Goal: Information Seeking & Learning: Learn about a topic

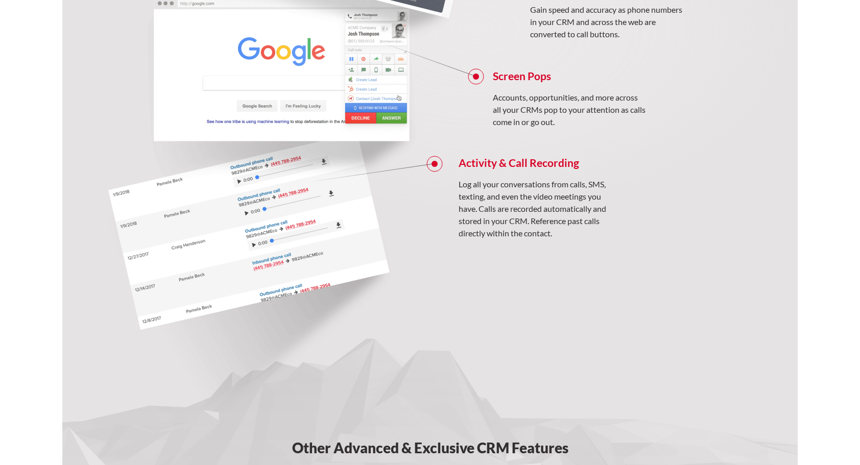
scroll to position [912, 0]
click at [501, 78] on h4 "Screen Pops" at bounding box center [569, 75] width 153 height 12
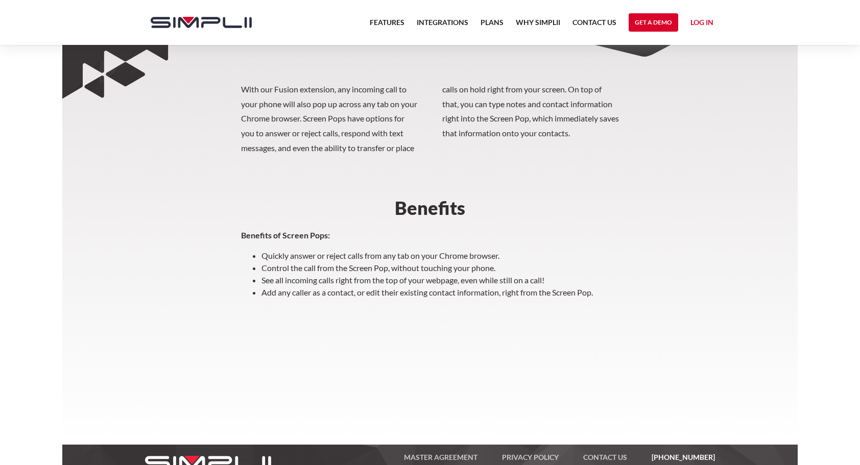
scroll to position [303, 0]
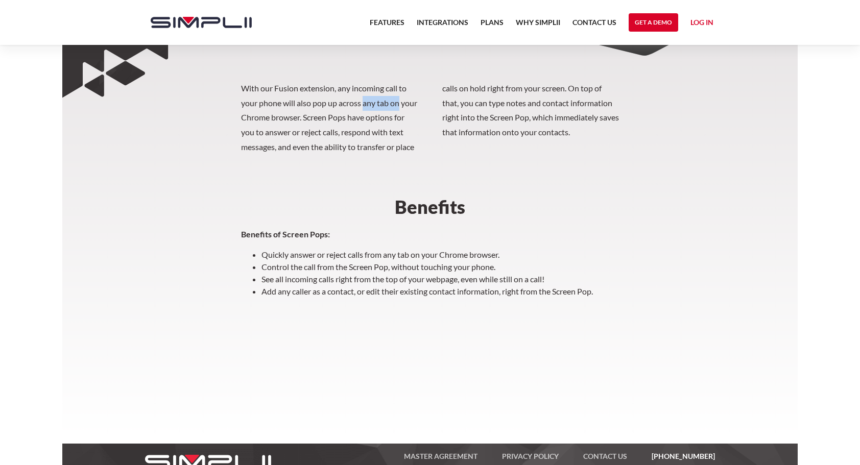
drag, startPoint x: 365, startPoint y: 103, endPoint x: 401, endPoint y: 103, distance: 35.3
click at [401, 103] on p "With our Fusion extension, any incoming call to your phone will also pop up acr…" at bounding box center [430, 118] width 378 height 74
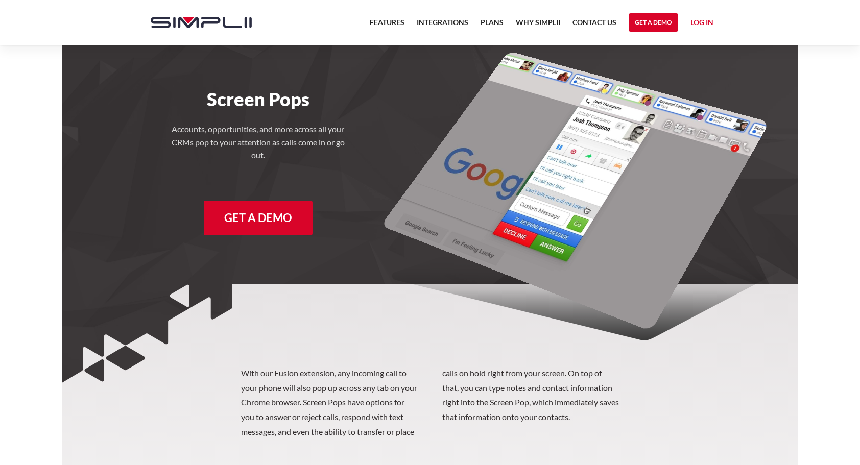
scroll to position [0, 0]
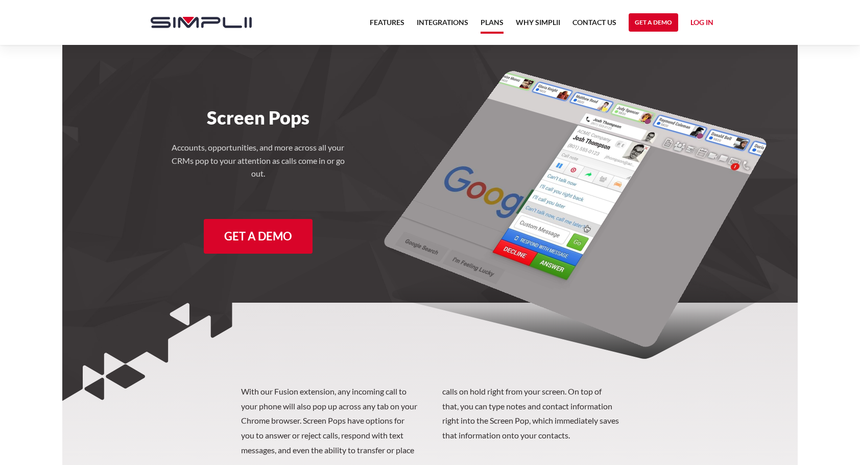
click at [493, 30] on link "Plans" at bounding box center [492, 24] width 23 height 17
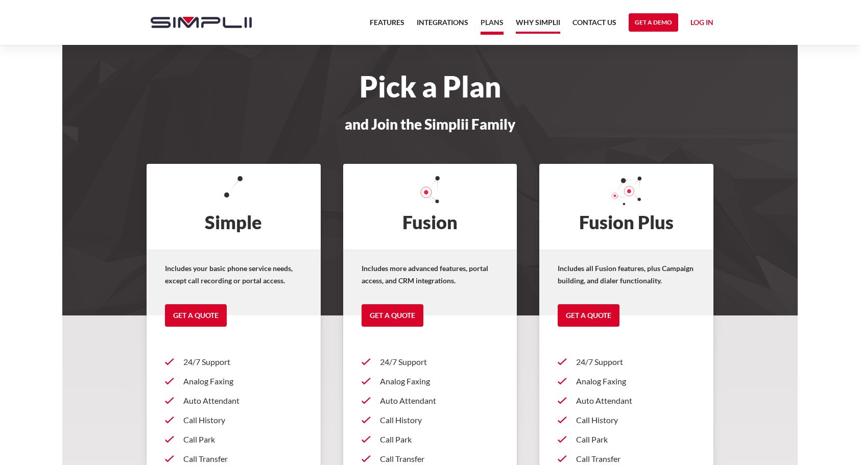
click at [534, 21] on link "Why Simplii" at bounding box center [538, 24] width 44 height 17
